Goal: Task Accomplishment & Management: Use online tool/utility

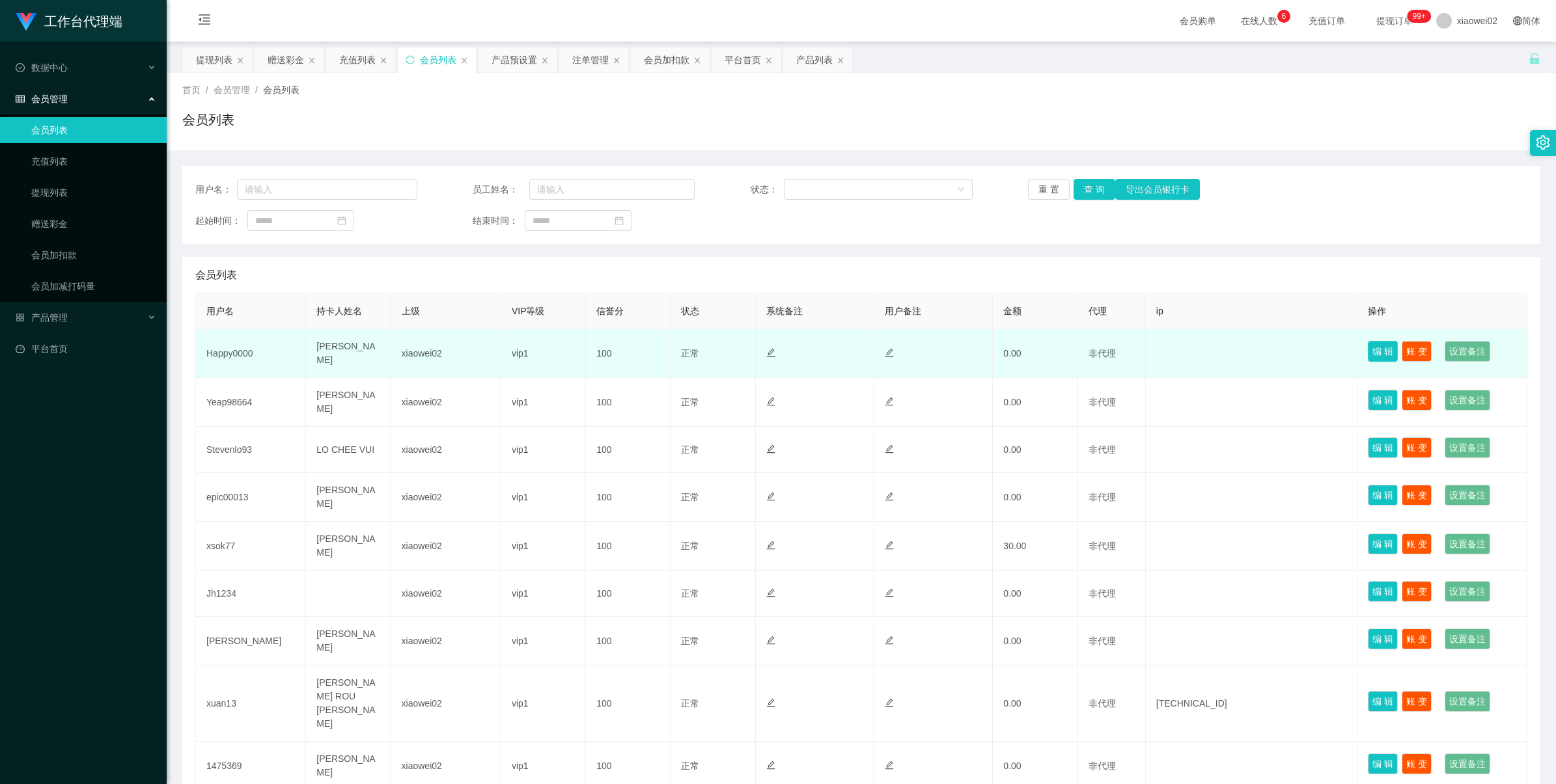
click at [1378, 353] on button "编 辑" at bounding box center [1382, 351] width 30 height 20
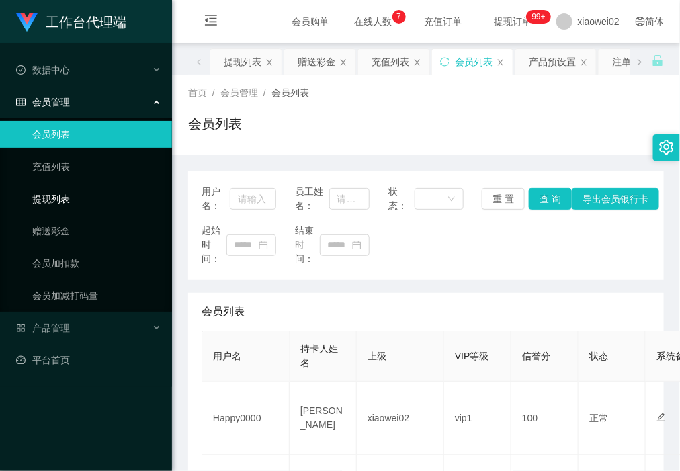
click at [75, 189] on link "提现列表" at bounding box center [96, 198] width 129 height 27
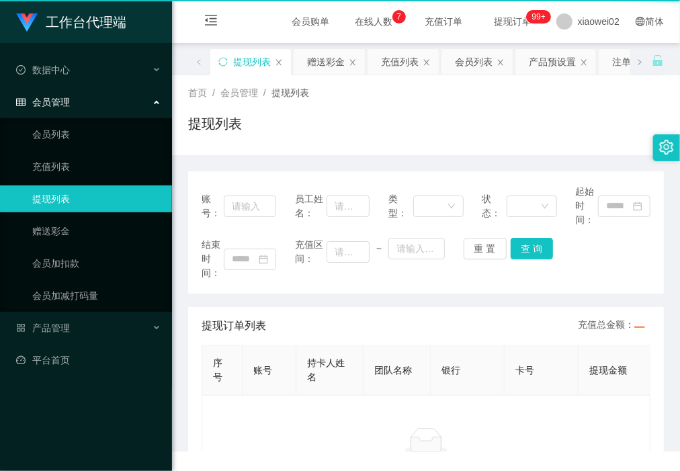
click at [75, 189] on link "提现列表" at bounding box center [96, 198] width 129 height 27
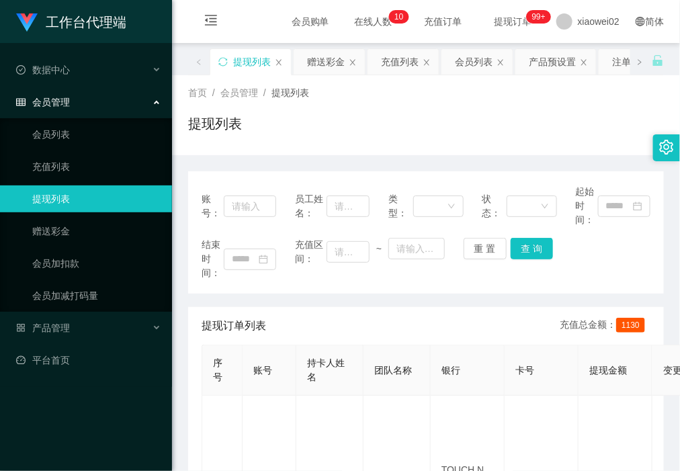
scroll to position [168, 0]
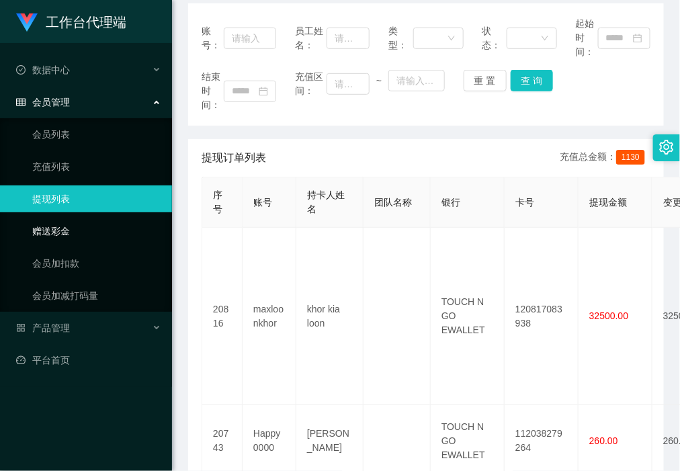
click at [91, 232] on link "赠送彩金" at bounding box center [96, 231] width 129 height 27
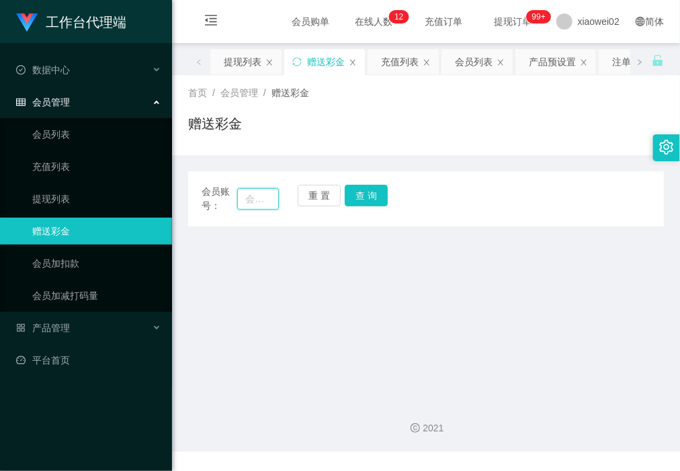
click at [275, 204] on input "text" at bounding box center [257, 198] width 41 height 21
paste input "Yeap98664"
type input "Yeap98664"
click at [363, 190] on button "查 询" at bounding box center [366, 195] width 43 height 21
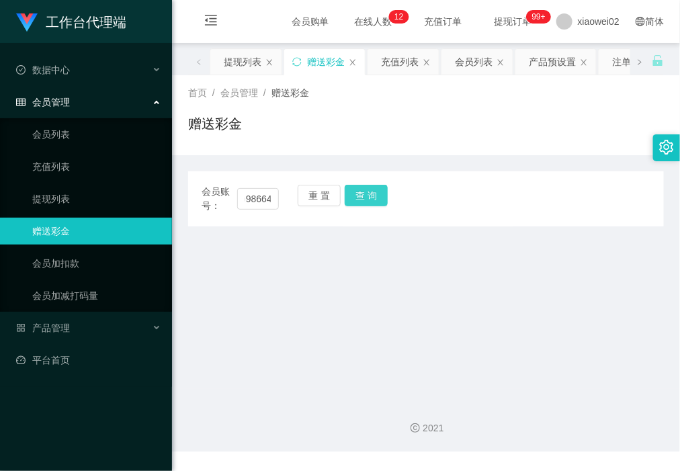
scroll to position [0, 0]
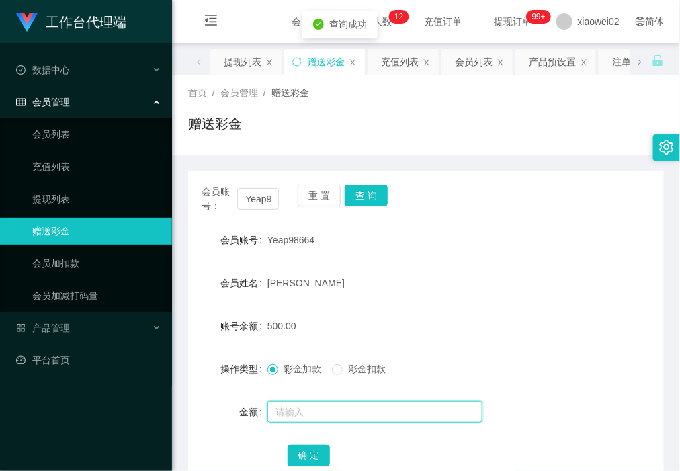
click at [327, 401] on input "text" at bounding box center [374, 411] width 215 height 21
